Goal: Information Seeking & Learning: Learn about a topic

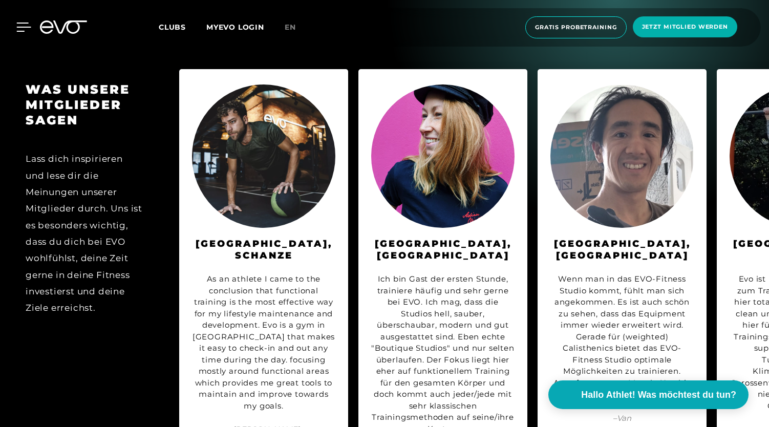
click at [23, 25] on icon at bounding box center [23, 27] width 15 height 9
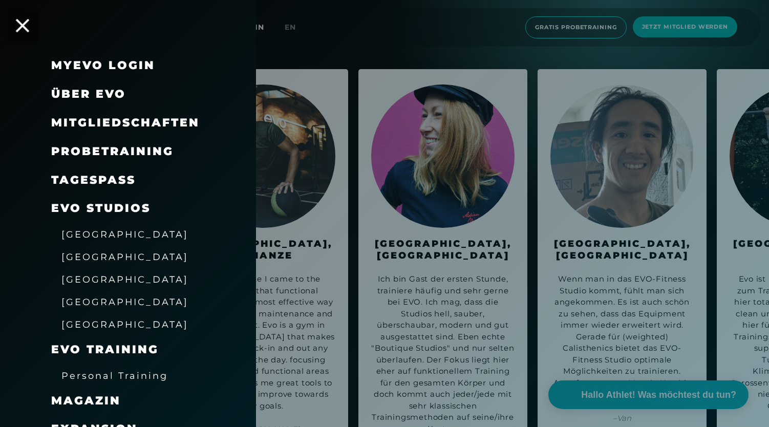
click at [22, 24] on icon at bounding box center [22, 25] width 13 height 13
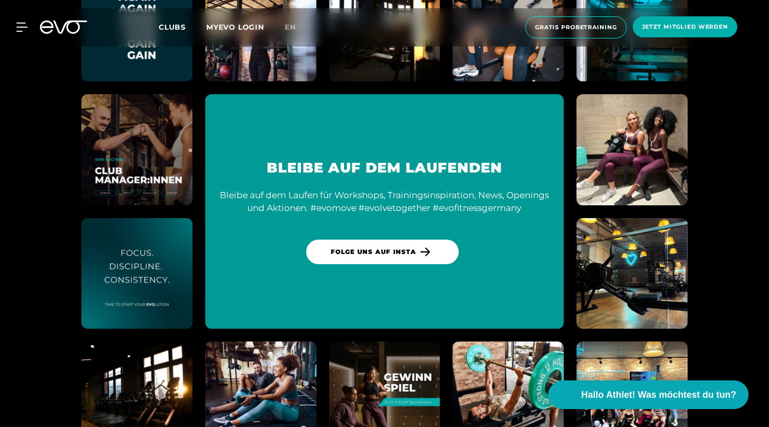
scroll to position [5989, 0]
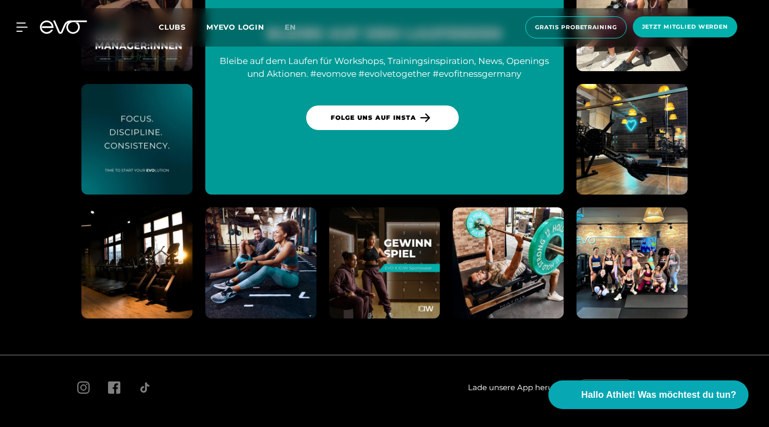
click at [83, 427] on span "Jobs" at bounding box center [84, 433] width 14 height 8
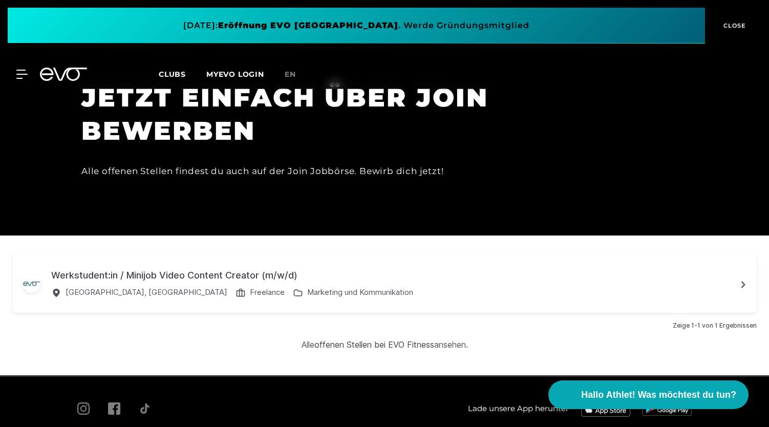
scroll to position [3126, 0]
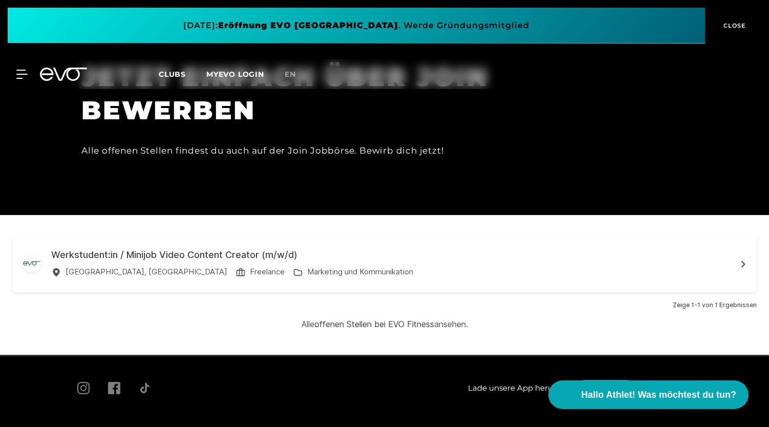
click at [351, 319] on link "offenen Stellen bei EVO Fitness" at bounding box center [374, 324] width 120 height 10
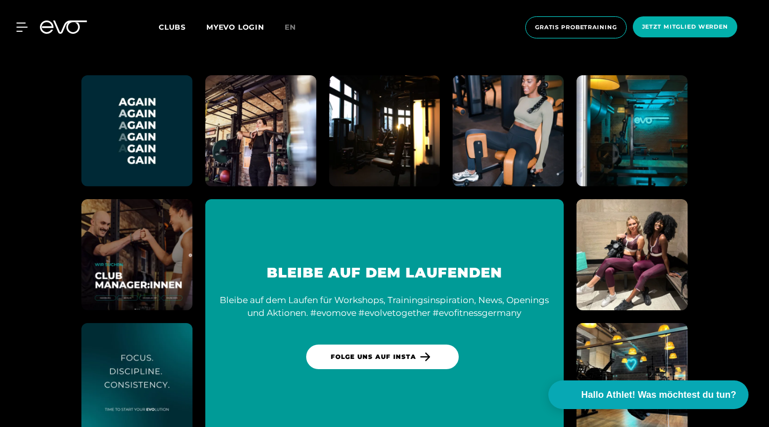
scroll to position [5989, 0]
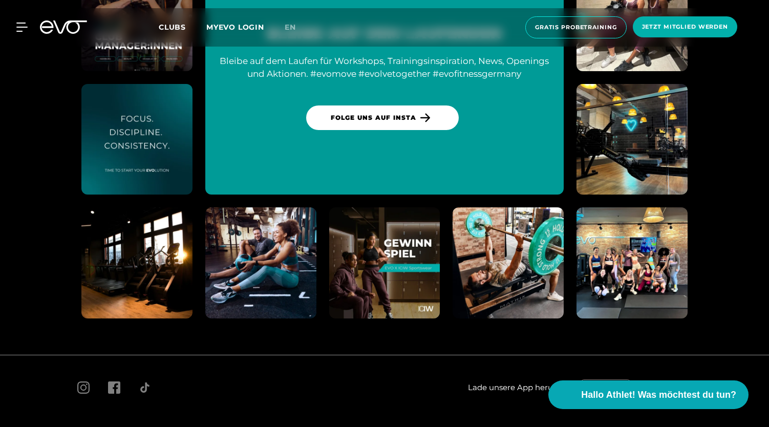
click at [82, 427] on span "Jobs" at bounding box center [84, 433] width 14 height 8
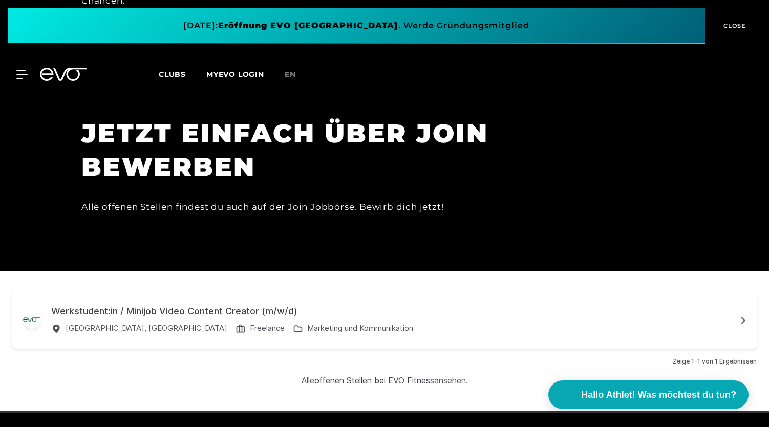
scroll to position [3126, 0]
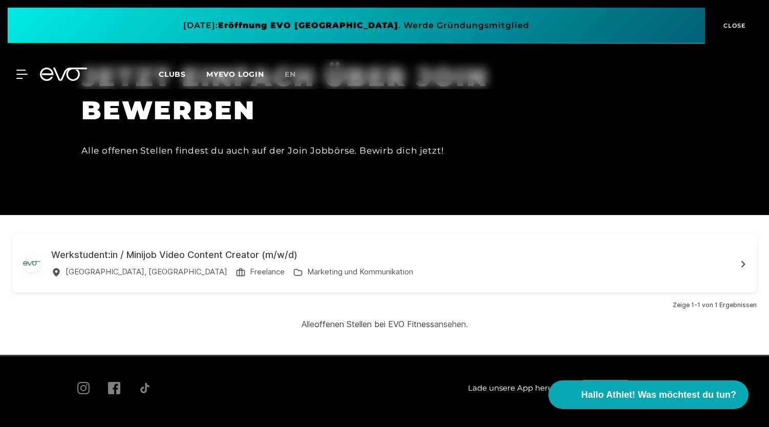
click at [413, 319] on link "offenen Stellen bei EVO Fitness" at bounding box center [374, 324] width 120 height 10
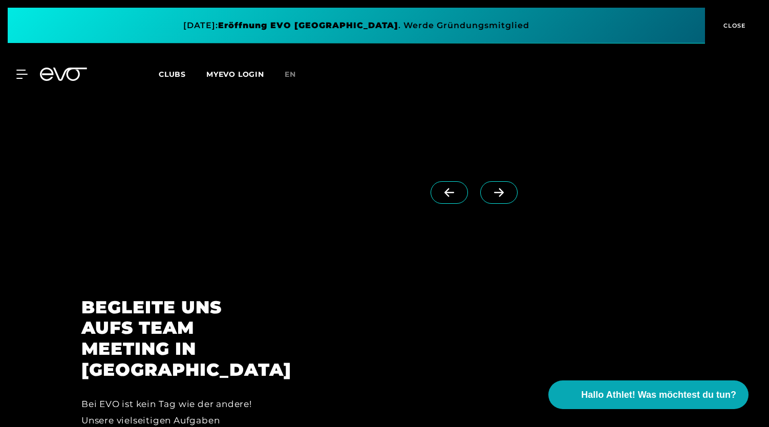
scroll to position [2582, 0]
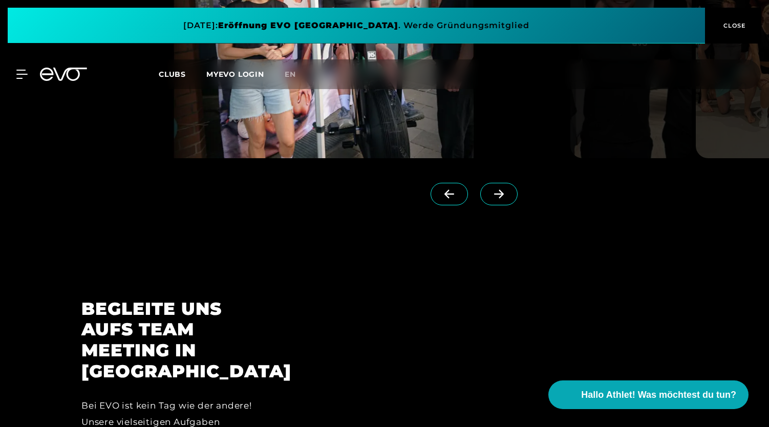
click at [490, 189] on icon at bounding box center [499, 193] width 18 height 9
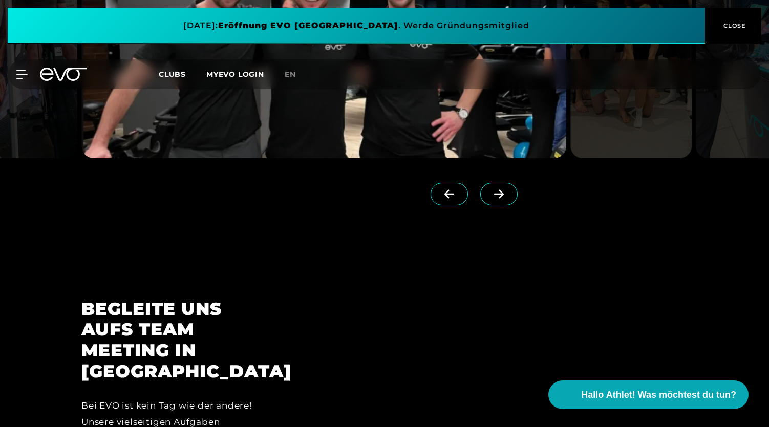
click at [490, 189] on icon at bounding box center [499, 193] width 18 height 9
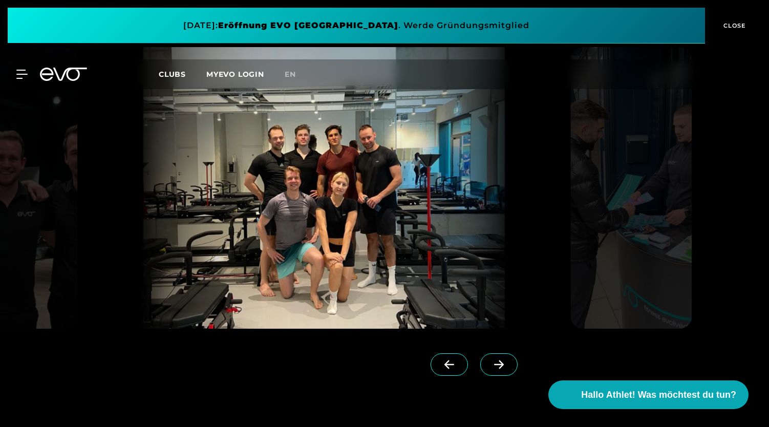
scroll to position [2408, 0]
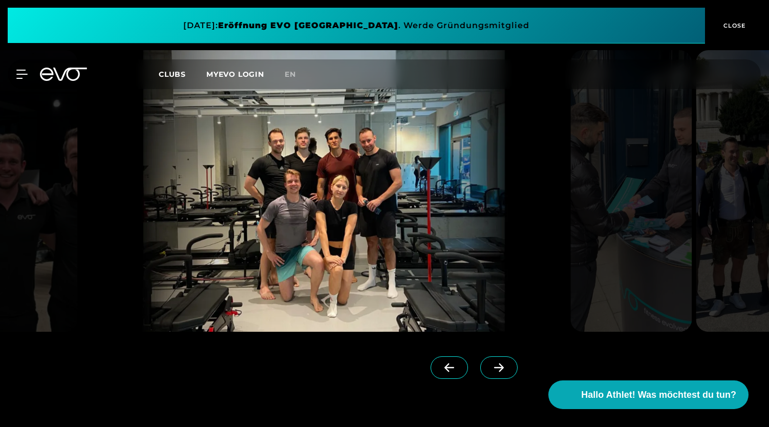
click at [490, 363] on icon at bounding box center [499, 367] width 18 height 9
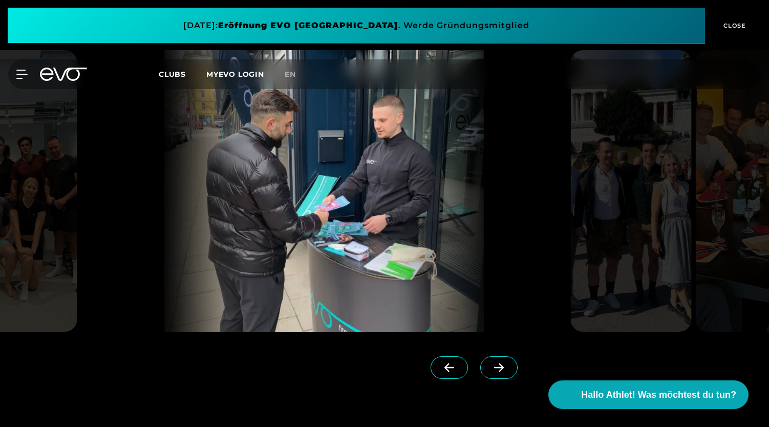
click at [490, 363] on icon at bounding box center [499, 367] width 18 height 9
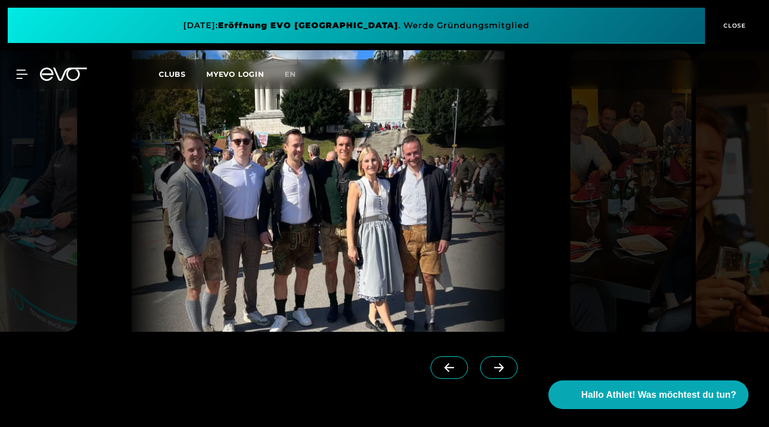
click at [490, 363] on icon at bounding box center [499, 367] width 18 height 9
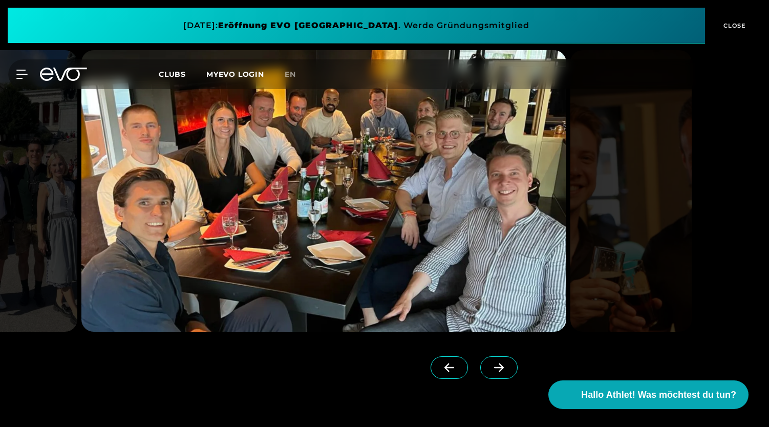
click at [490, 363] on icon at bounding box center [499, 367] width 18 height 9
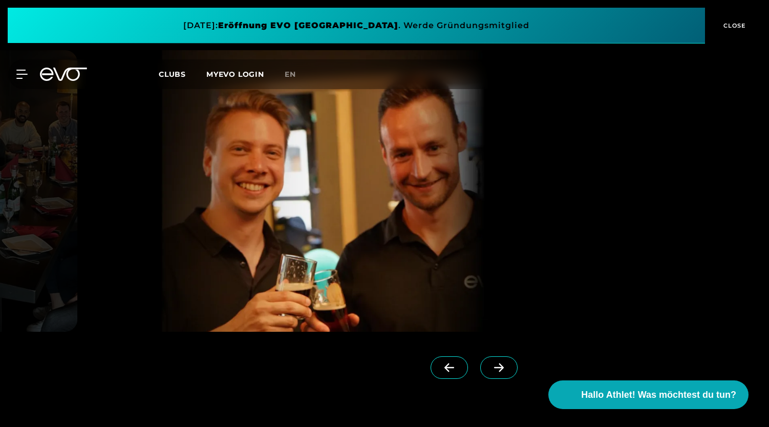
click at [490, 363] on icon at bounding box center [499, 367] width 18 height 9
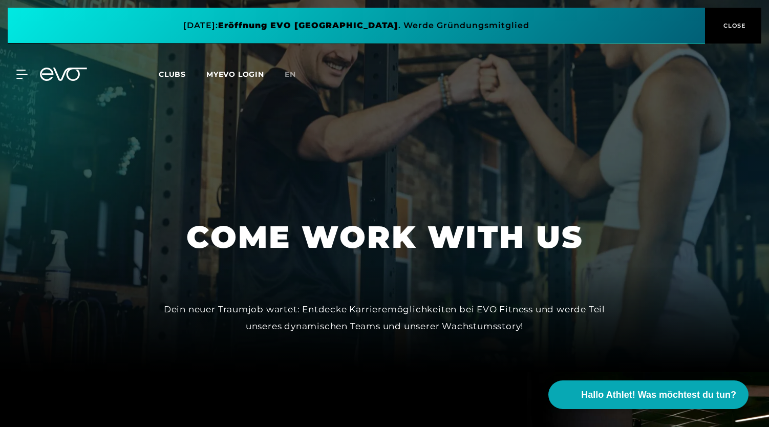
scroll to position [0, 0]
